Goal: Transaction & Acquisition: Purchase product/service

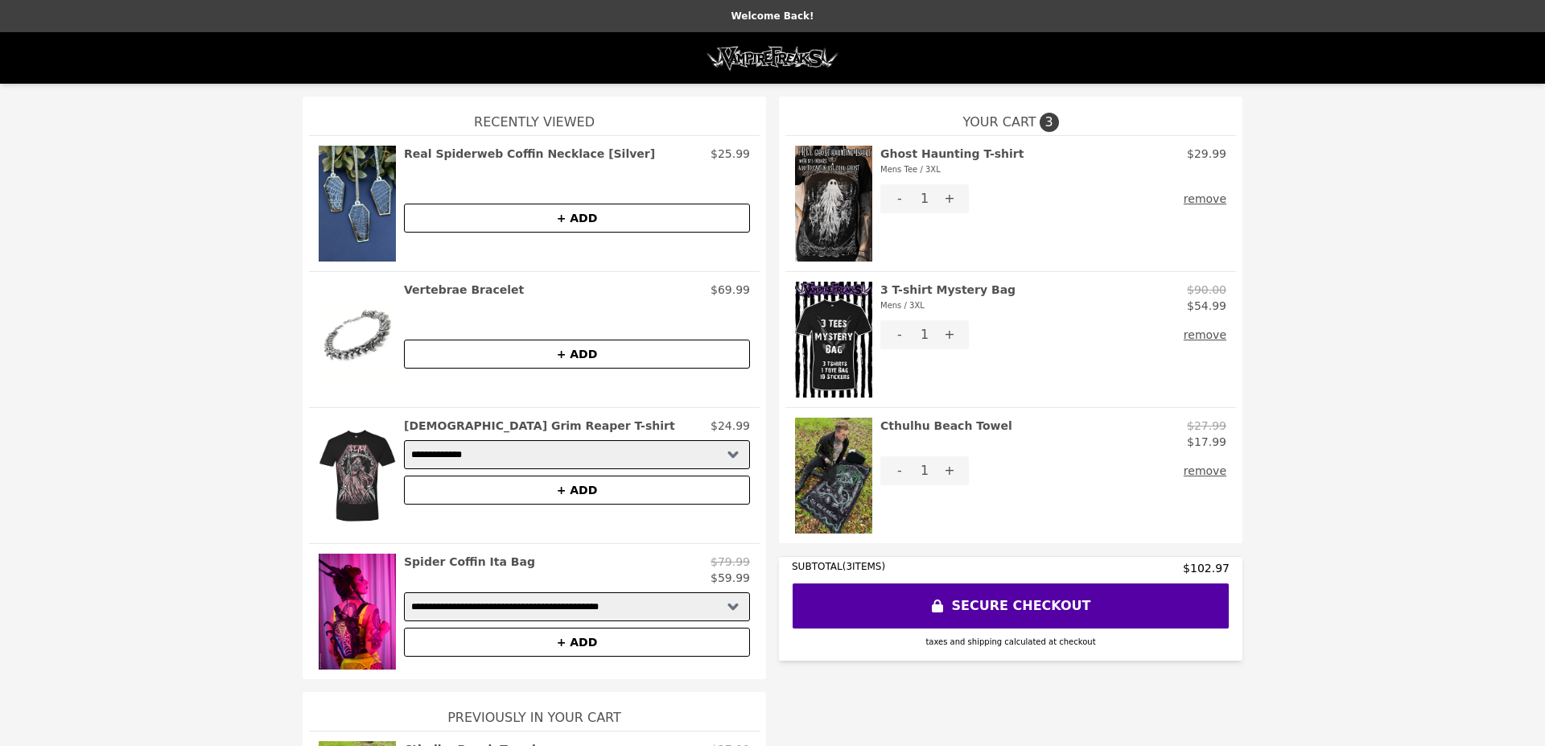
click at [835, 293] on img at bounding box center [833, 340] width 77 height 116
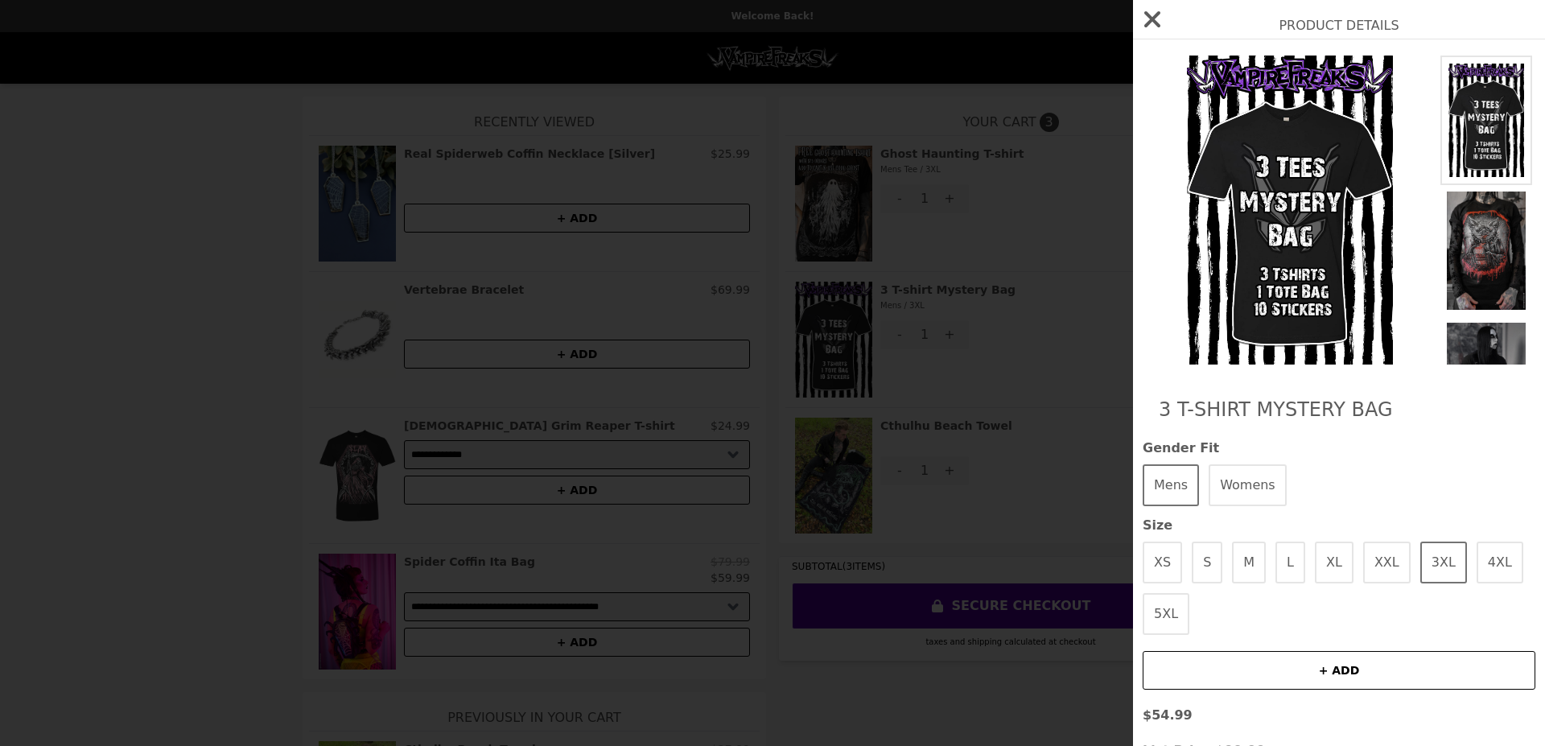
scroll to position [135, 0]
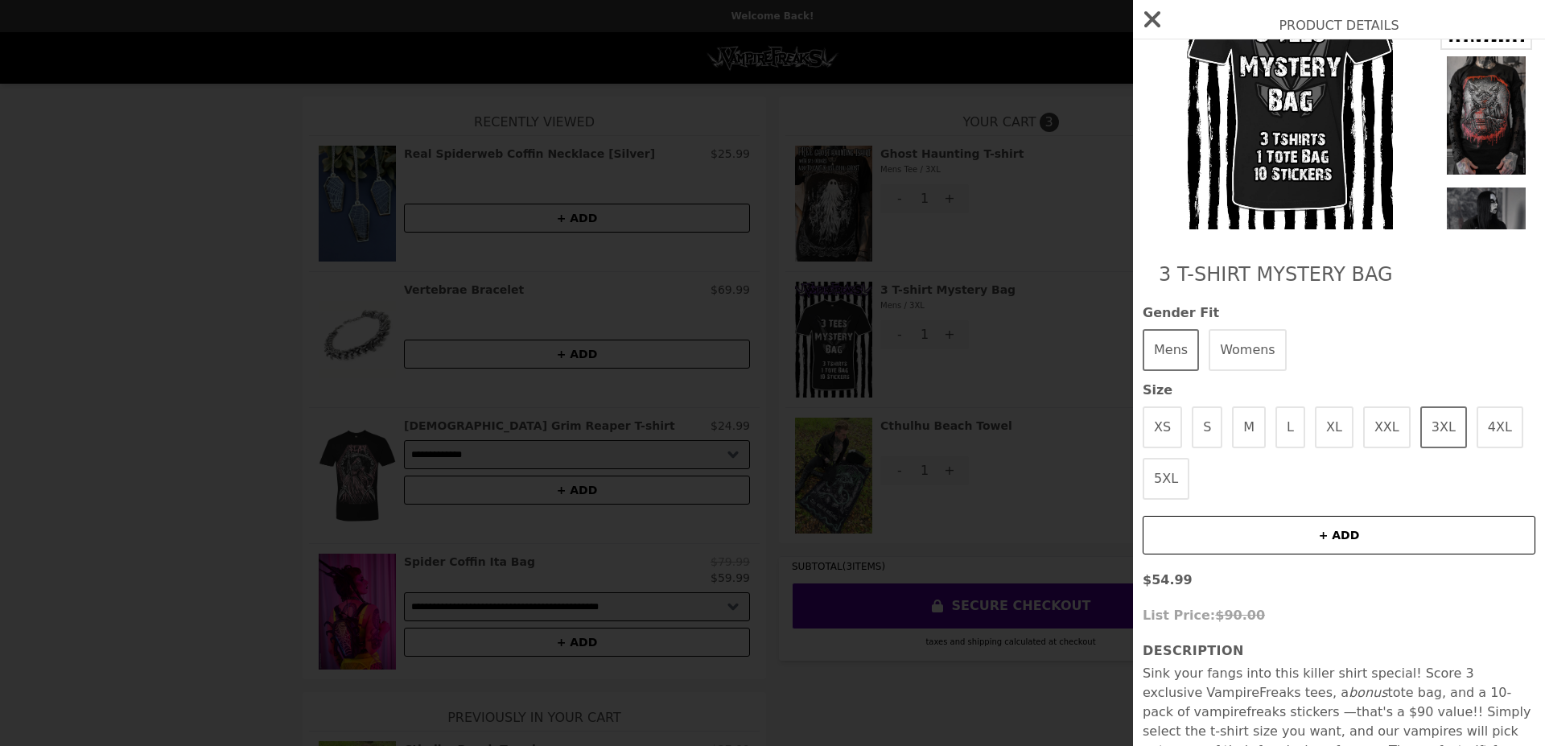
click at [995, 536] on div "Product Details 3 T-shirt Mystery Bag Gender Fit Mens Womens Size XS S M L XL X…" at bounding box center [772, 373] width 1545 height 746
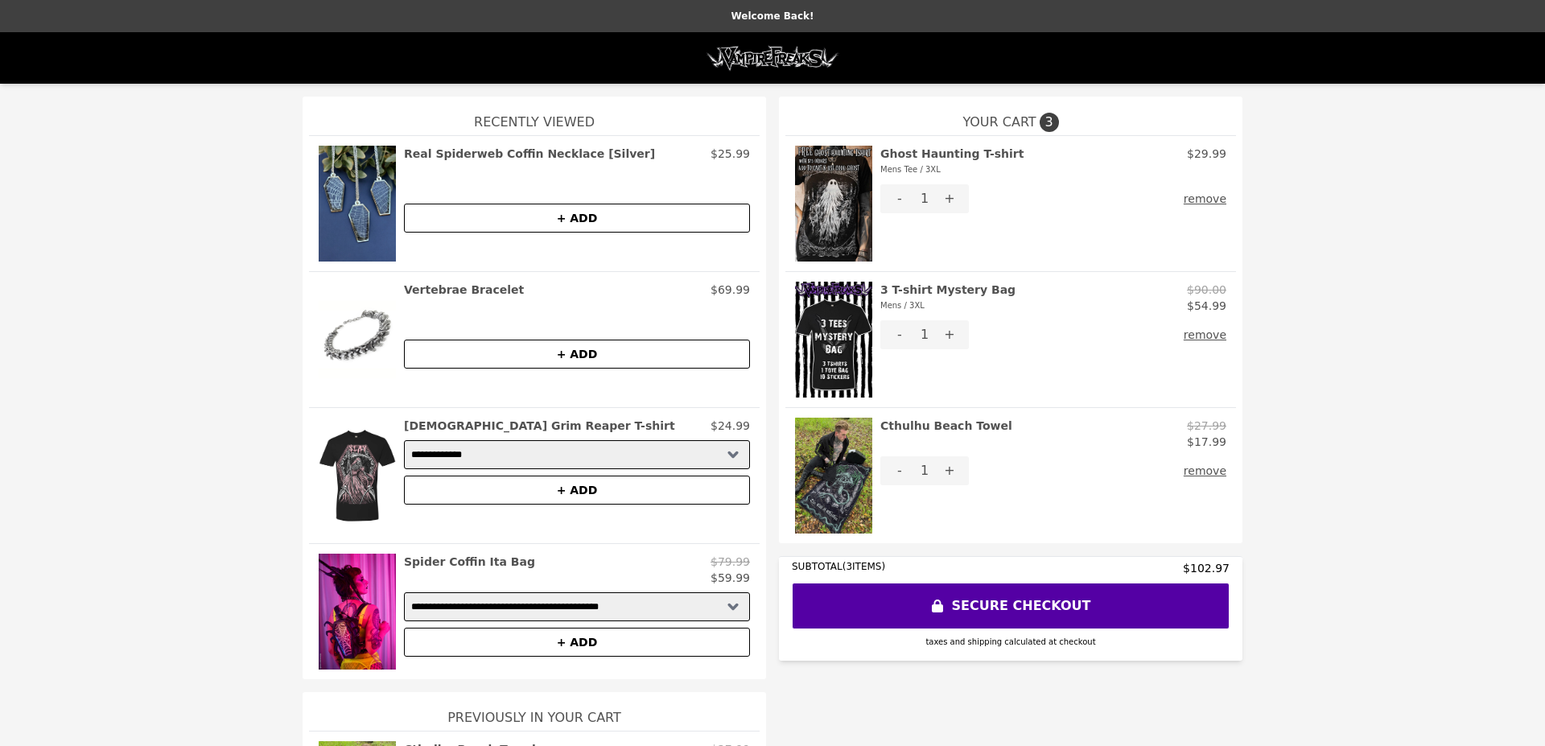
click at [1074, 606] on button "SECURE CHECKOUT" at bounding box center [1011, 606] width 438 height 47
click at [404, 440] on select "**********" at bounding box center [577, 454] width 346 height 29
drag, startPoint x: 557, startPoint y: 459, endPoint x: 312, endPoint y: 360, distance: 263.9
click at [319, 360] on img at bounding box center [357, 340] width 77 height 116
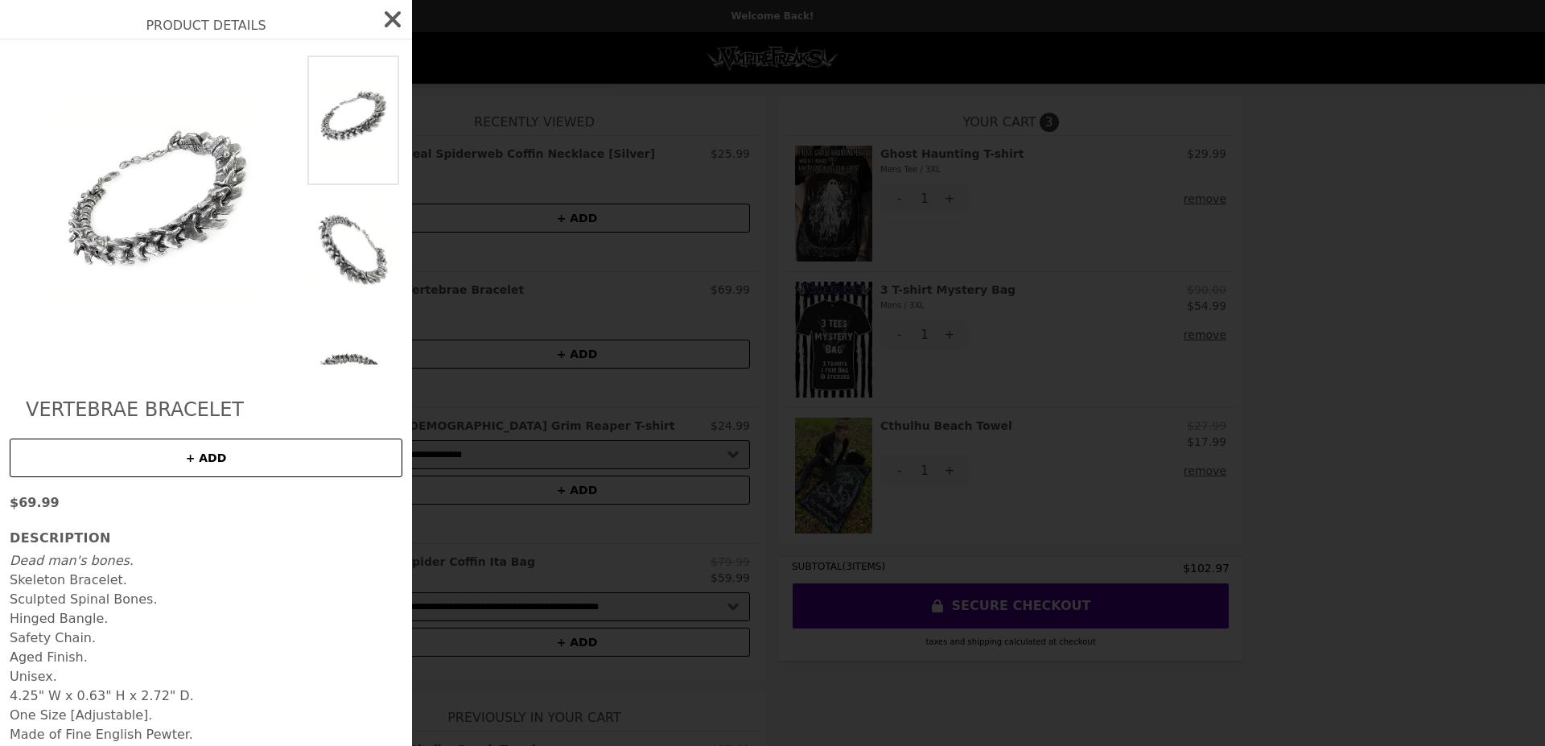
click at [742, 291] on div "Product Details Vertebrae Bracelet + ADD $69.99 Description Dead man's bones. S…" at bounding box center [772, 373] width 1545 height 746
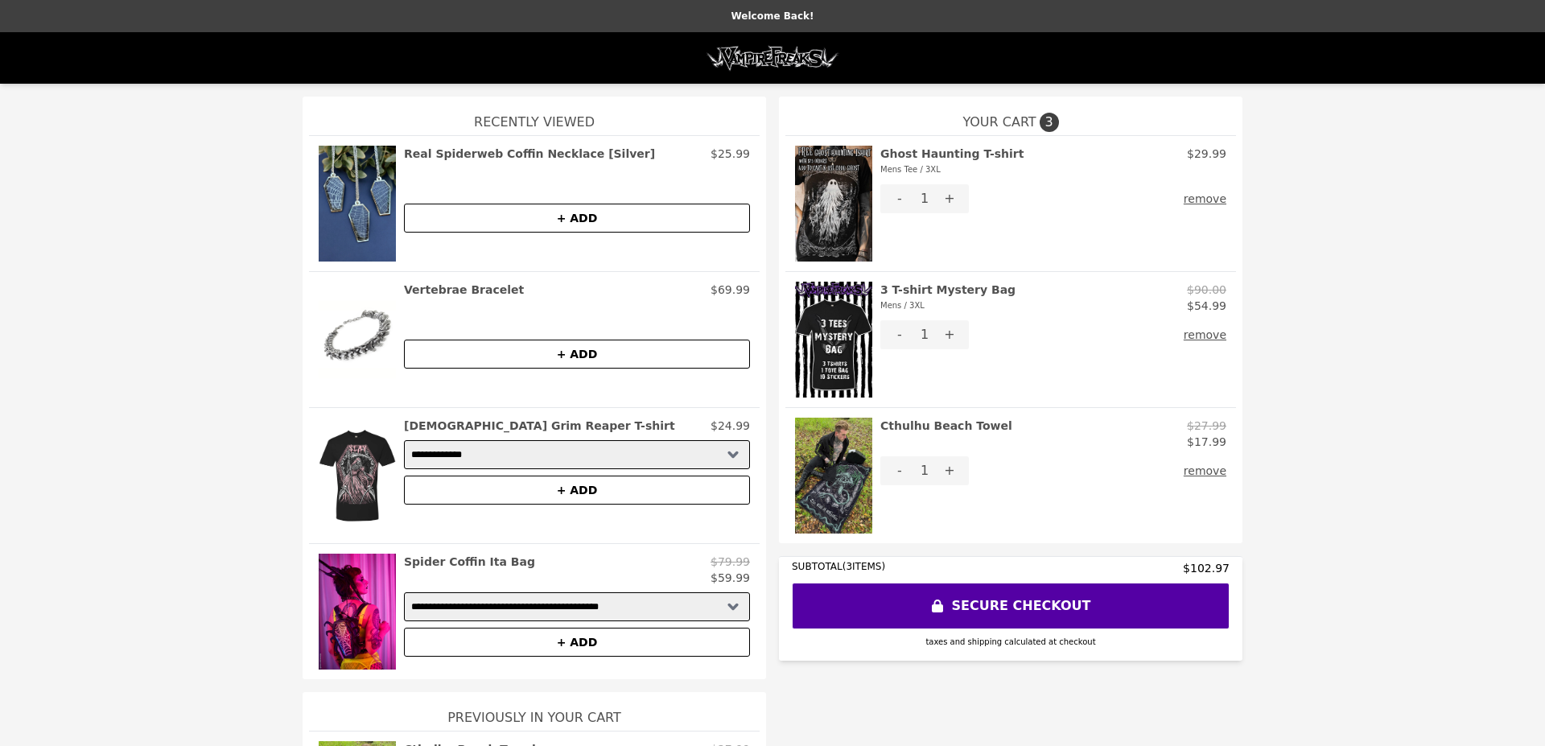
click at [580, 221] on button "+ ADD" at bounding box center [577, 218] width 346 height 29
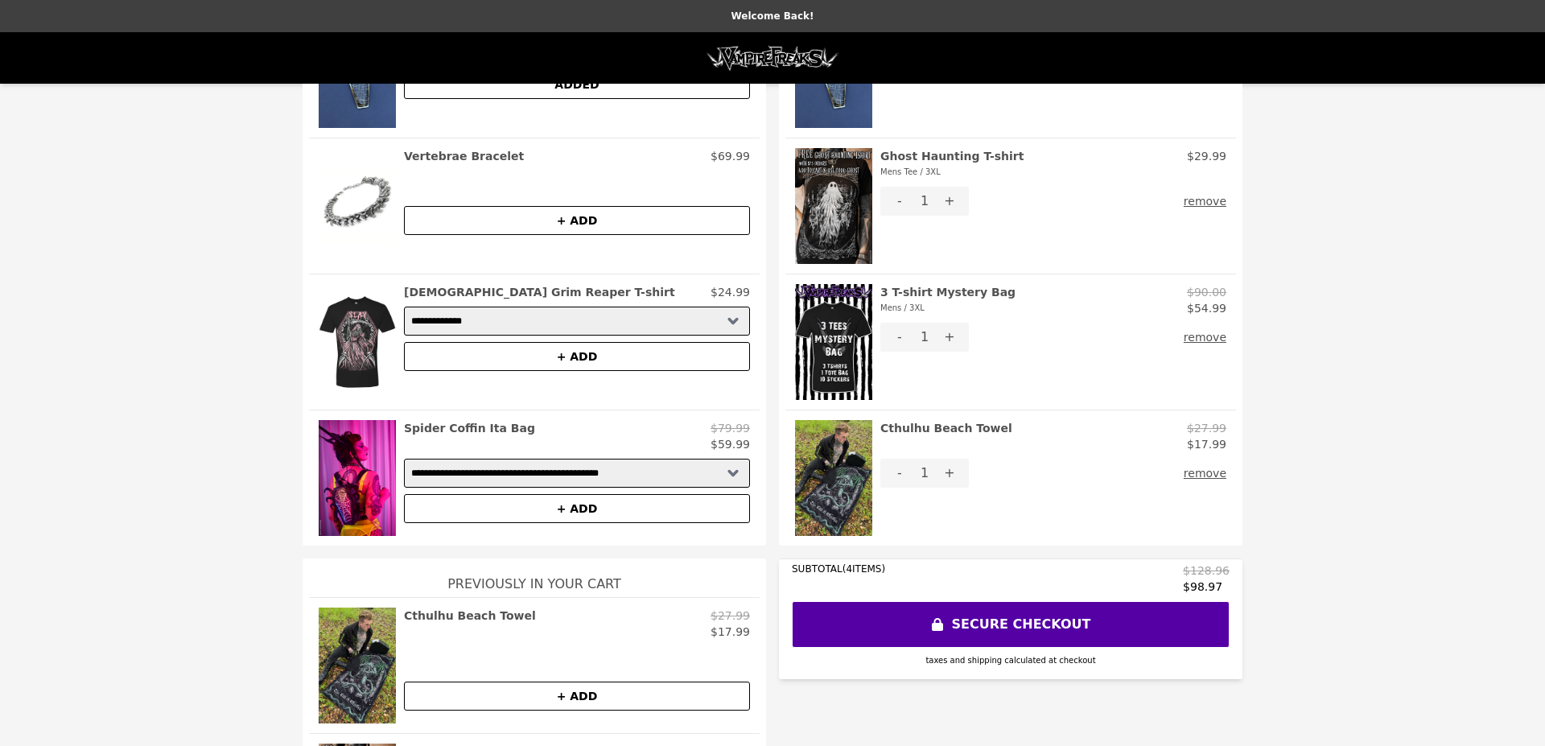
scroll to position [135, 0]
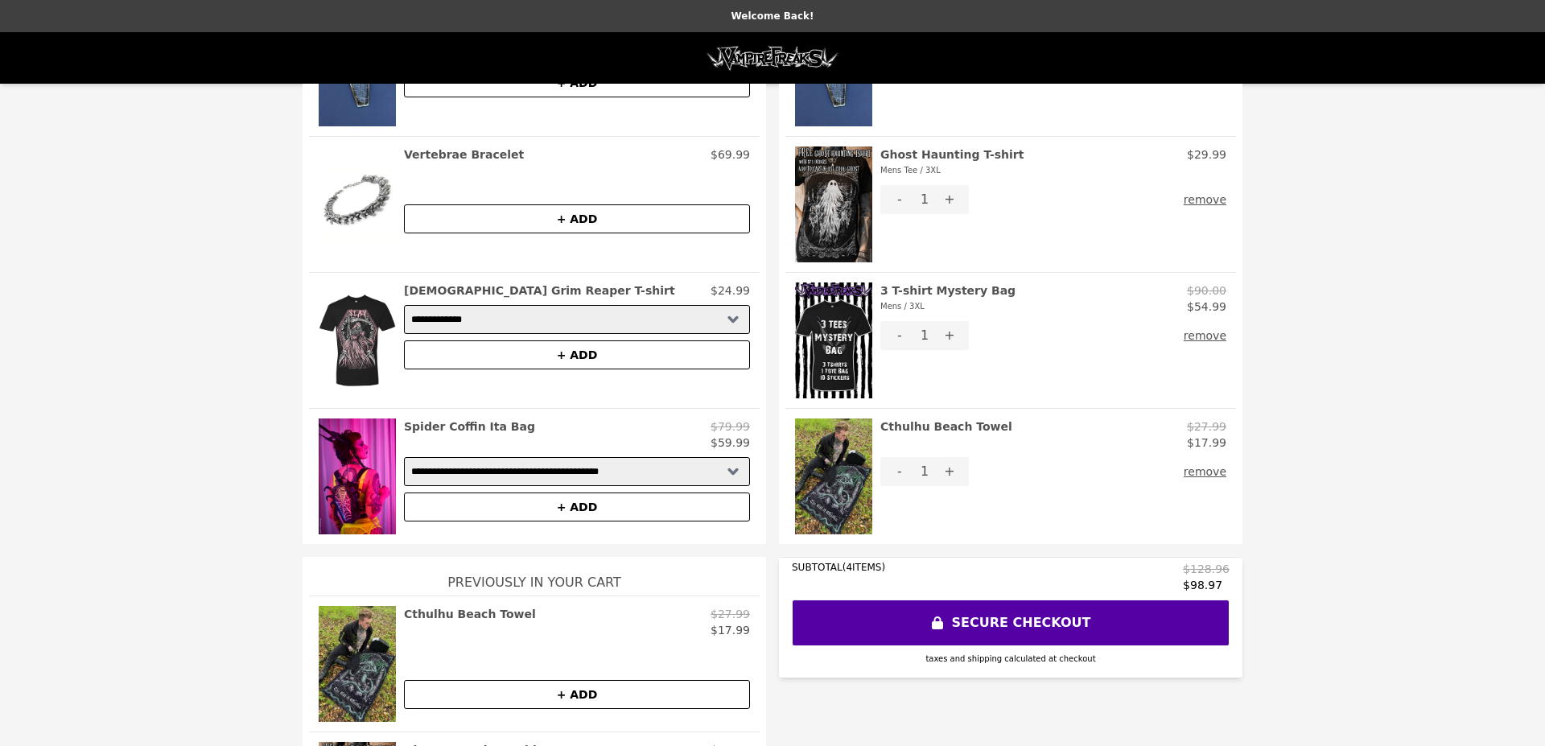
click at [1124, 601] on button "SECURE CHECKOUT" at bounding box center [1011, 623] width 438 height 47
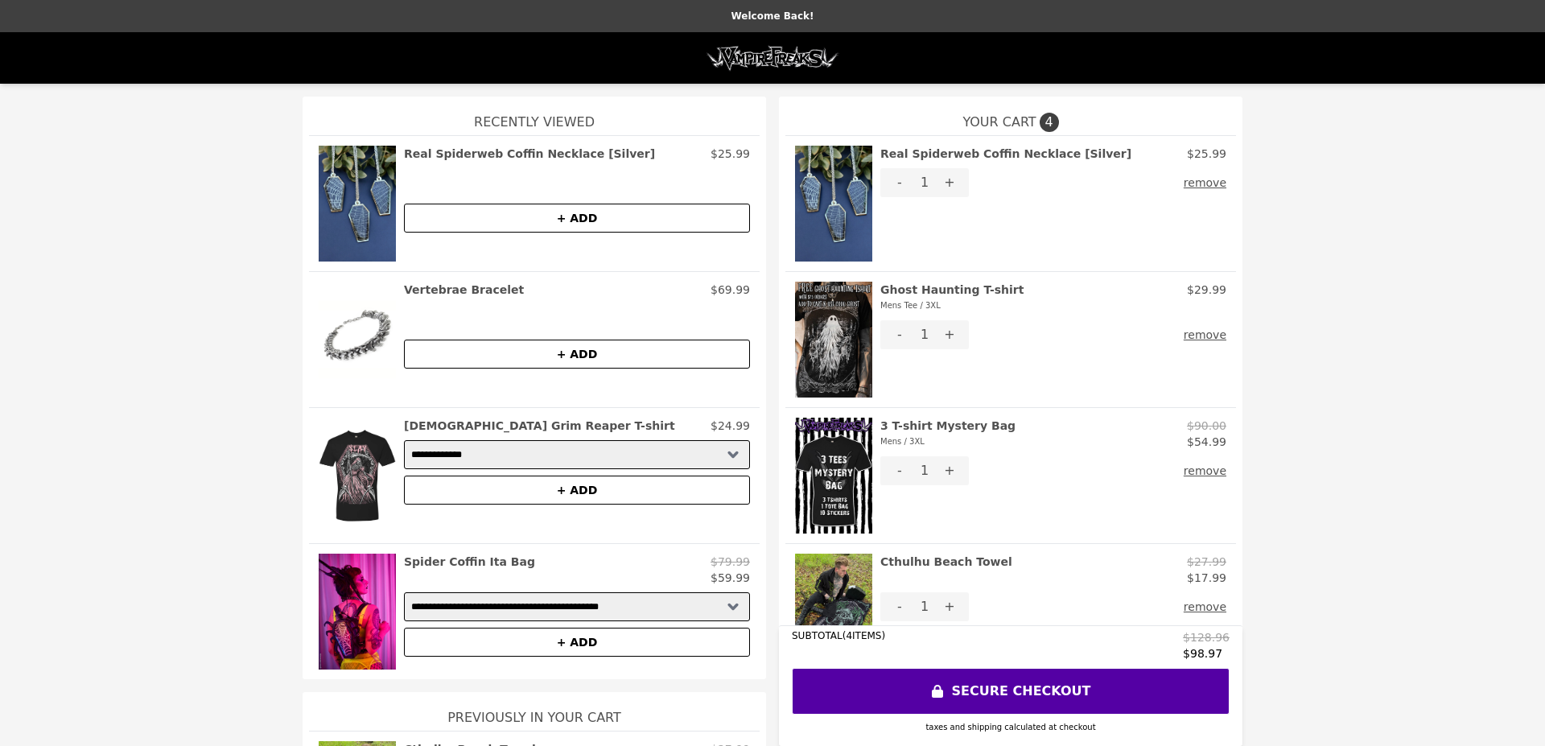
click at [374, 495] on img at bounding box center [357, 476] width 77 height 116
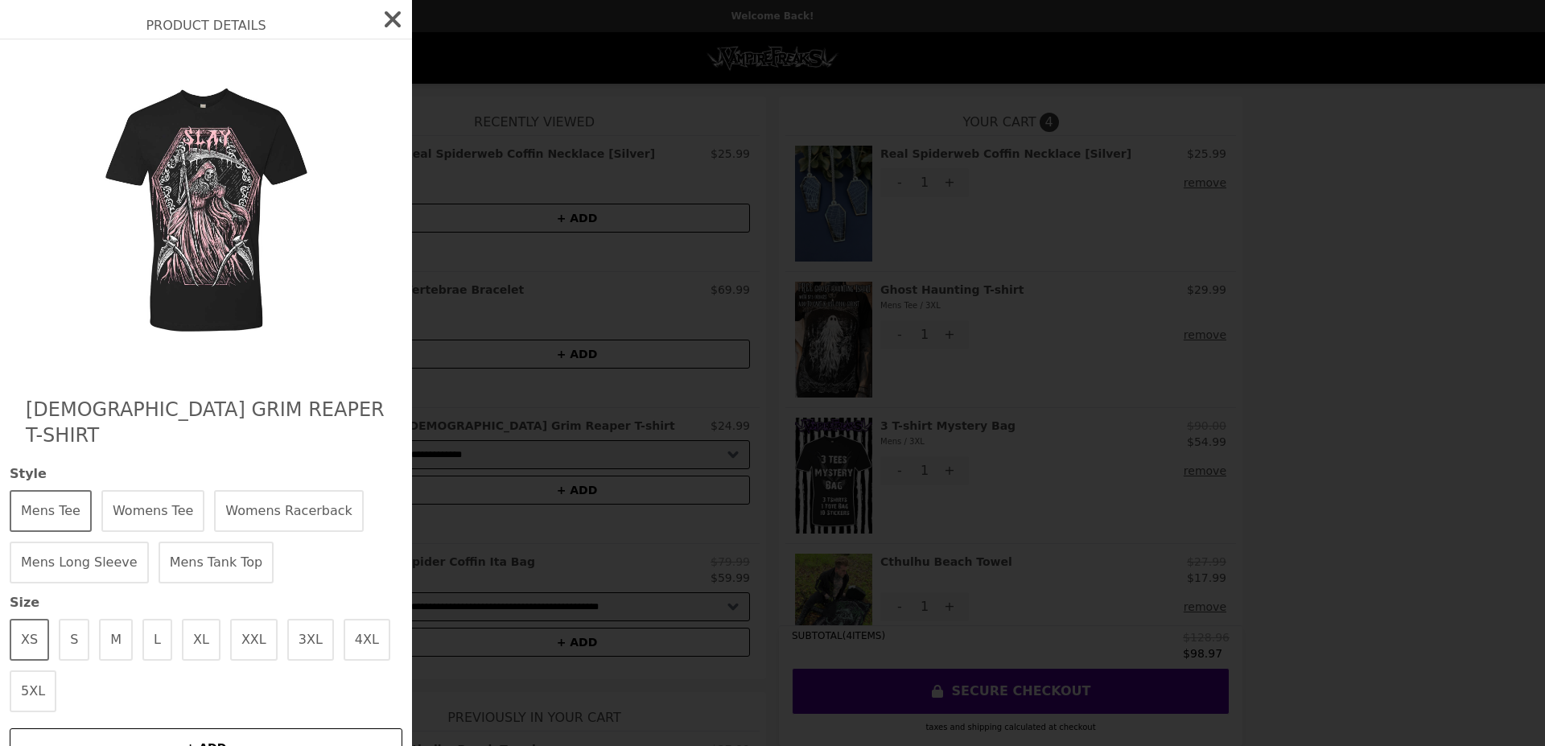
click at [300, 630] on button "3XL" at bounding box center [310, 640] width 47 height 42
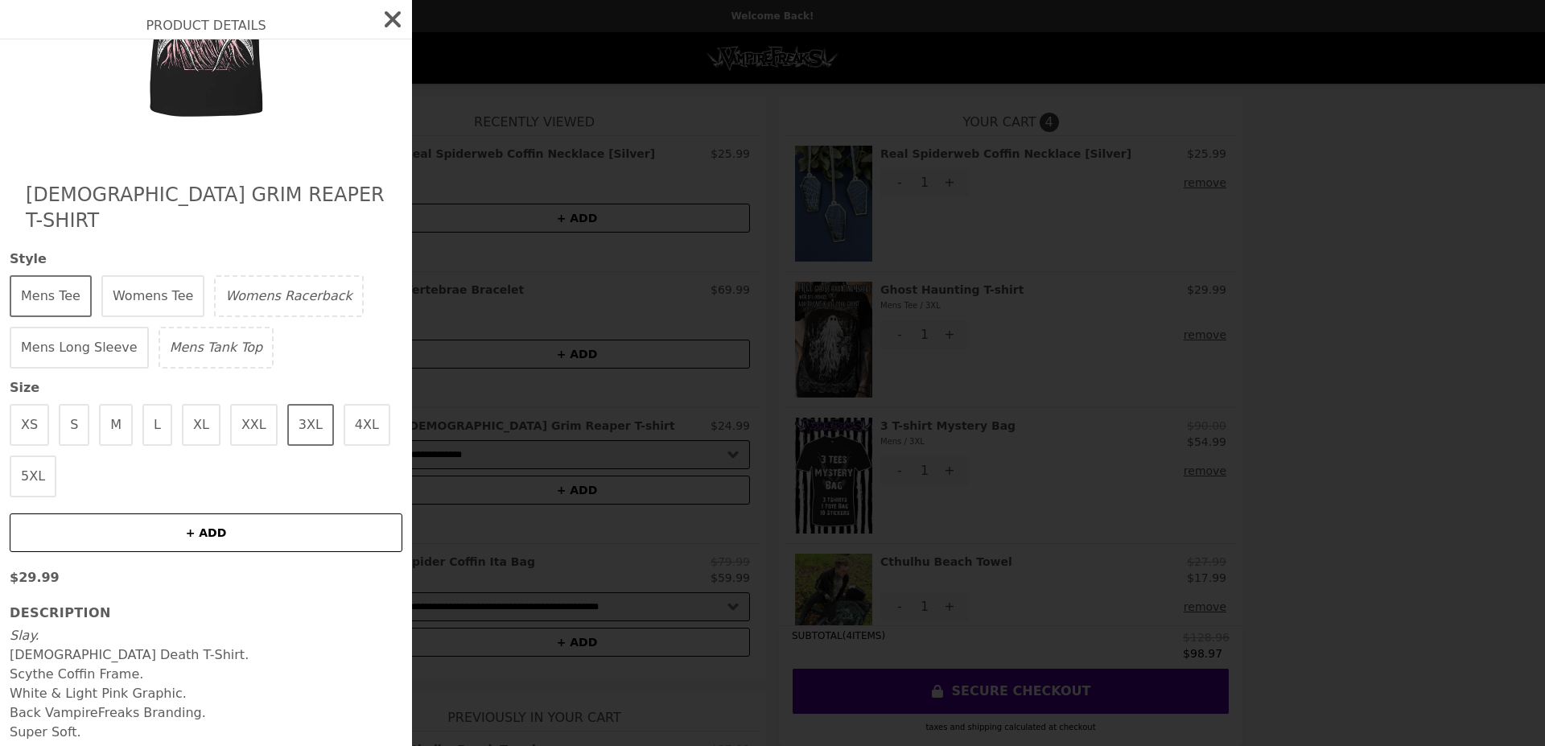
scroll to position [224, 0]
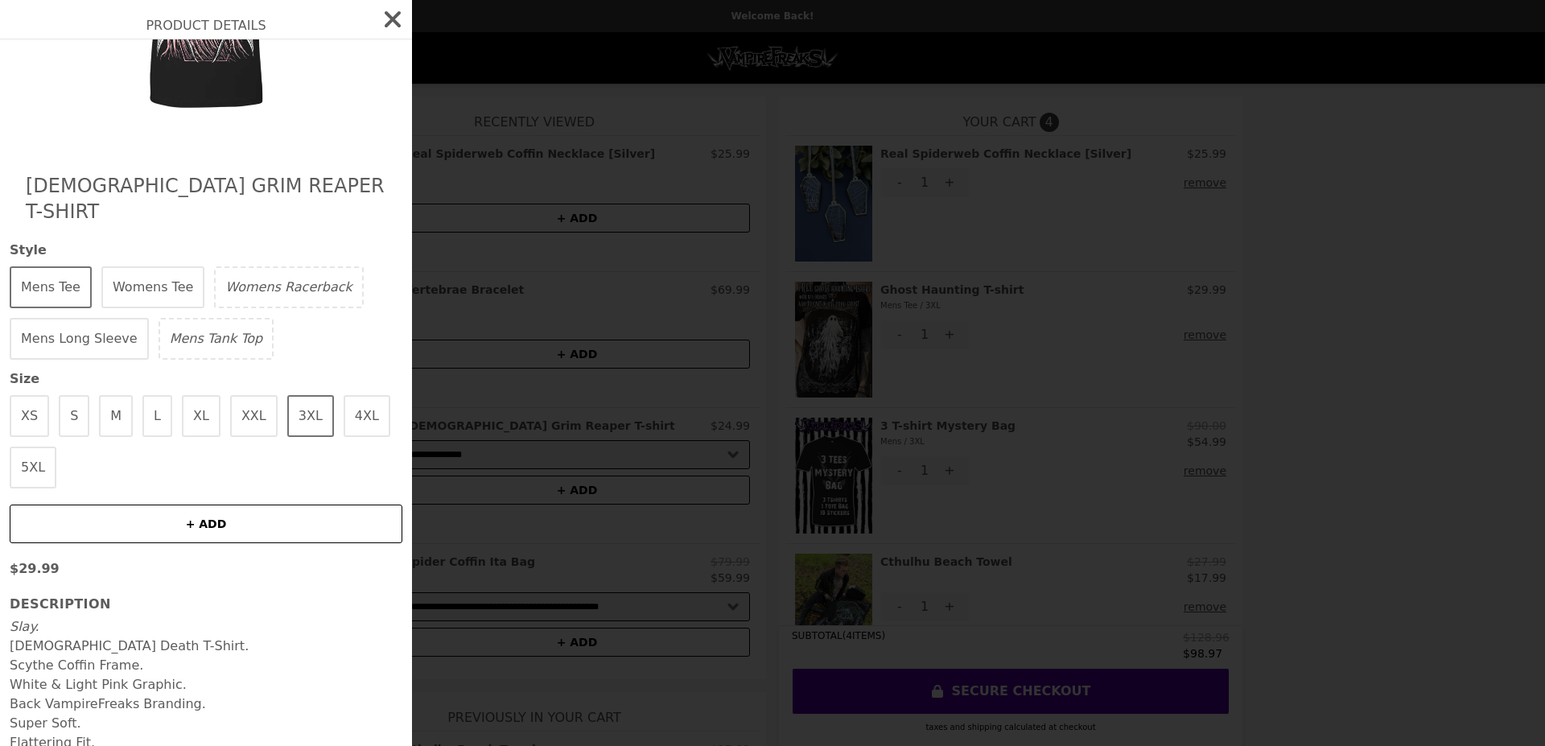
click at [218, 505] on button "+ ADD" at bounding box center [206, 524] width 393 height 39
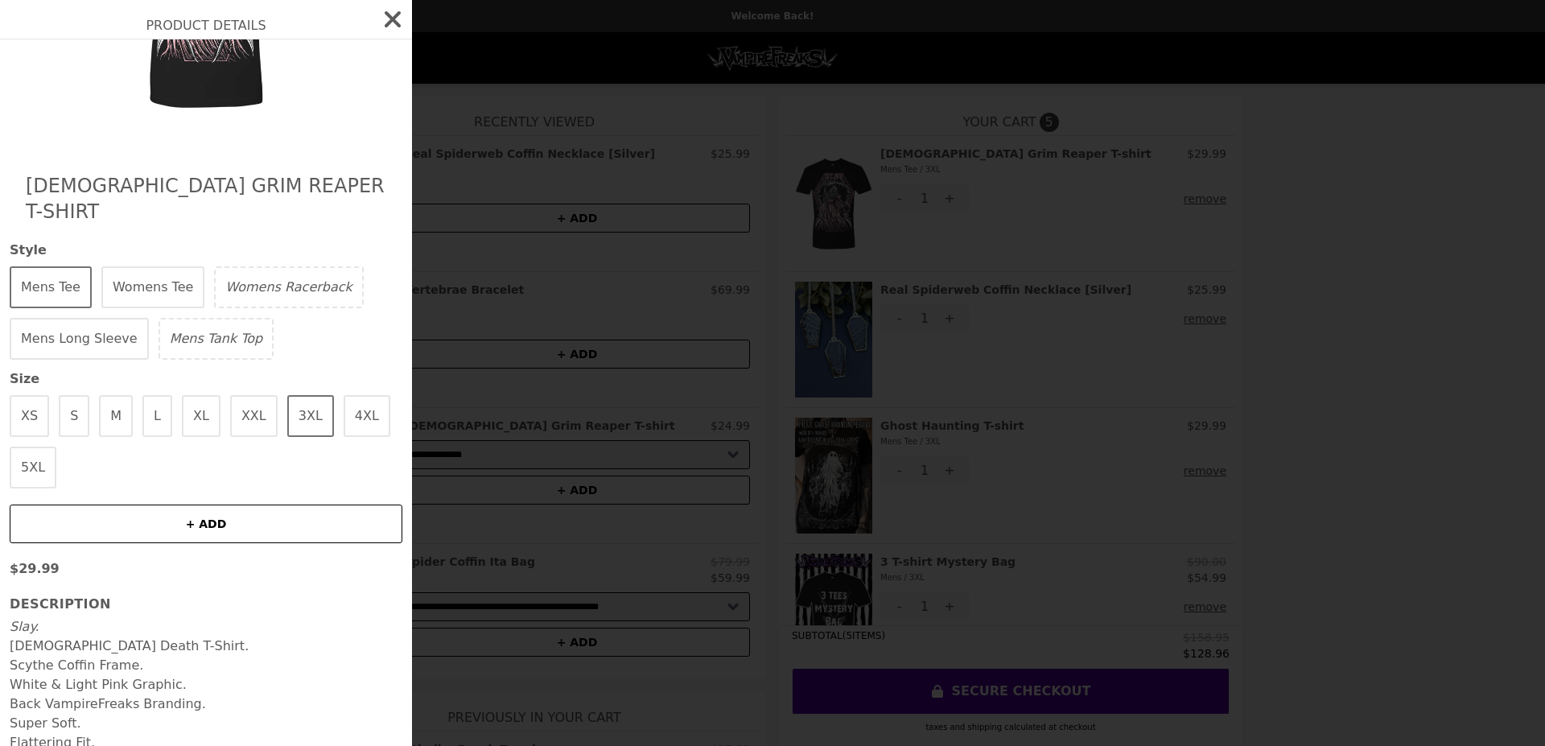
click at [689, 439] on div "Product Details [DEMOGRAPHIC_DATA] Grim Reaper T-shirt Style Mens Tee Womens Te…" at bounding box center [772, 373] width 1545 height 746
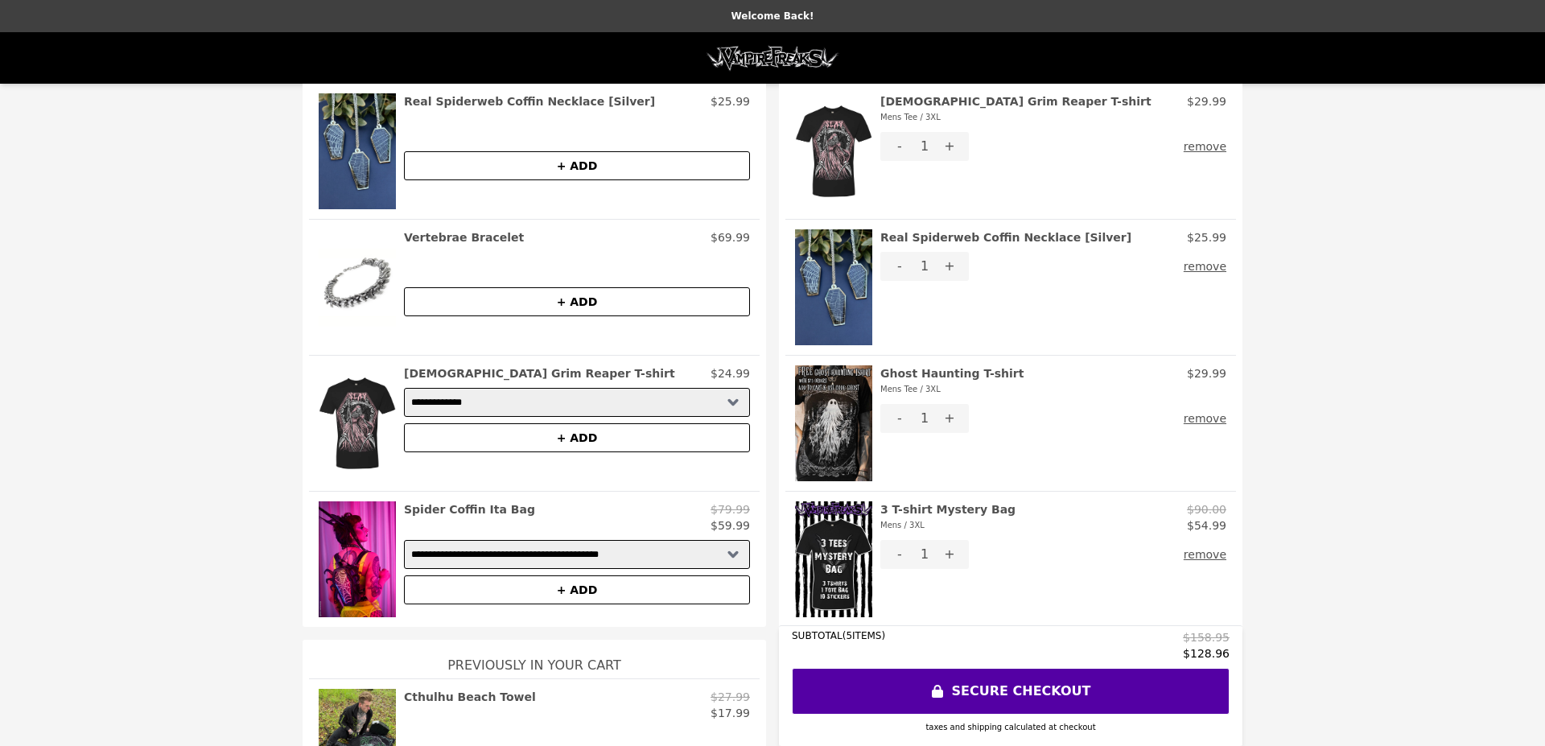
scroll to position [0, 0]
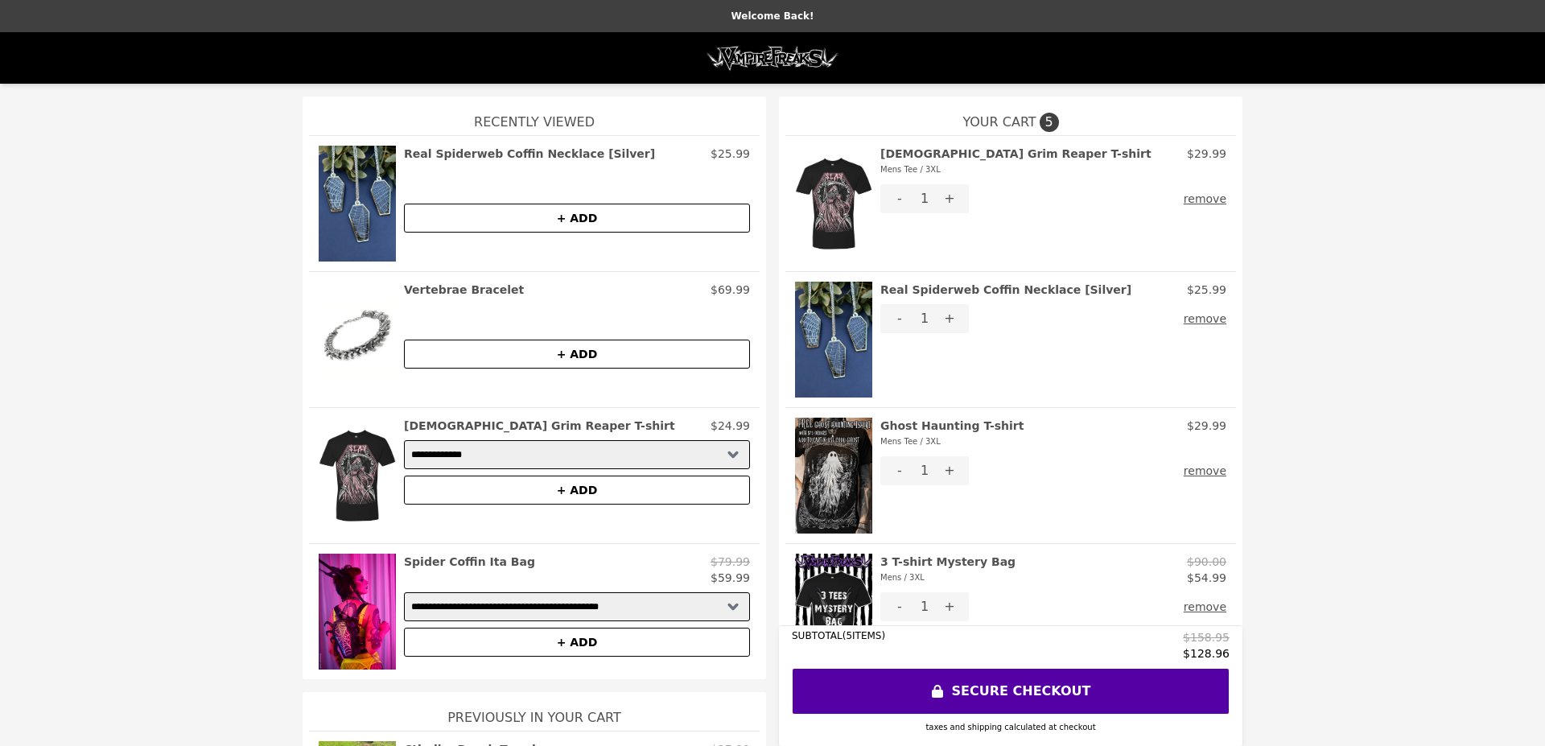
click at [780, 60] on img at bounding box center [772, 58] width 135 height 32
